Goal: Task Accomplishment & Management: Use online tool/utility

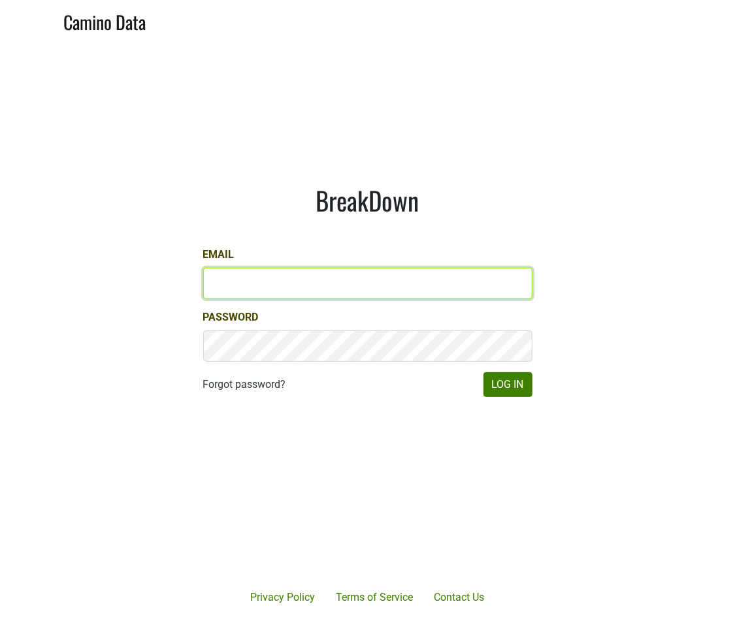
click at [419, 274] on input "Email" at bounding box center [367, 283] width 329 height 31
type input "da"
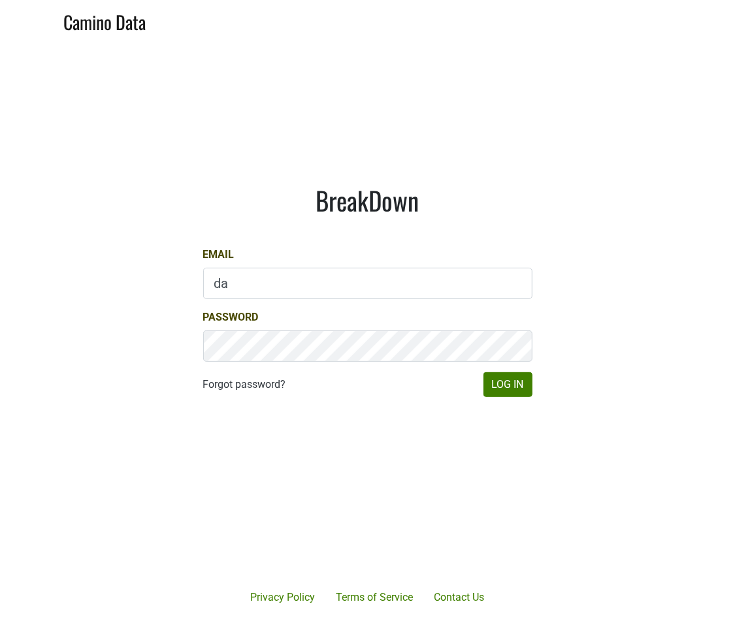
click at [461, 266] on div "Email da" at bounding box center [367, 273] width 329 height 52
